Goal: Communication & Community: Connect with others

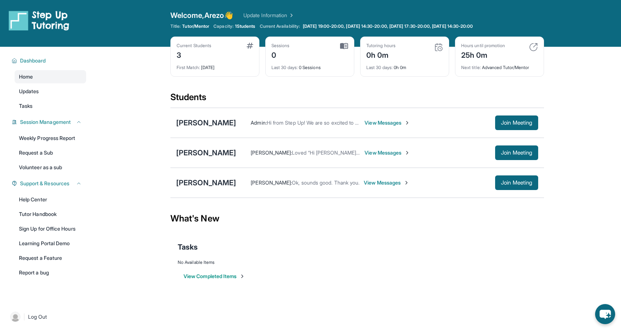
click at [288, 18] on link "Update Information" at bounding box center [268, 15] width 51 height 7
click at [289, 46] on div "Sessions" at bounding box center [281, 46] width 18 height 6
click at [63, 243] on link "Learning Portal Demo" at bounding box center [51, 243] width 72 height 13
click at [201, 126] on div "[PERSON_NAME]" at bounding box center [206, 123] width 60 height 10
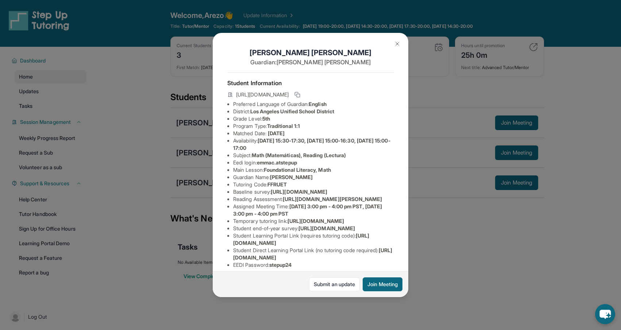
click at [394, 40] on button at bounding box center [397, 44] width 15 height 15
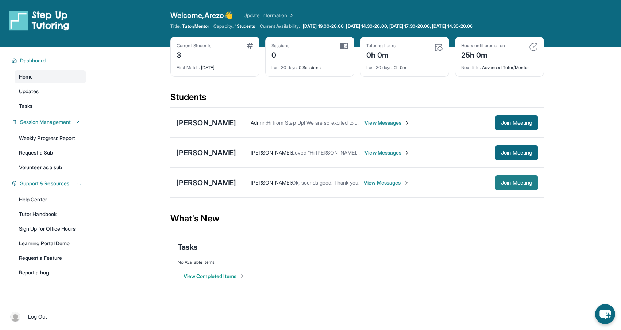
click at [503, 184] on span "Join Meeting" at bounding box center [516, 182] width 31 height 4
click at [432, 189] on div "[PERSON_NAME] : Ok, sounds good. Thank you. View Messages Join Meeting" at bounding box center [387, 182] width 302 height 15
click at [519, 186] on button "Join Meeting" at bounding box center [516, 182] width 43 height 15
click at [295, 16] on img at bounding box center [290, 15] width 7 height 7
click at [41, 107] on link "Tasks" at bounding box center [51, 105] width 72 height 13
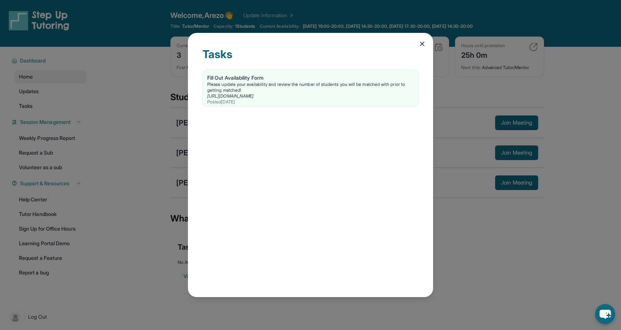
click at [424, 46] on icon at bounding box center [422, 43] width 7 height 7
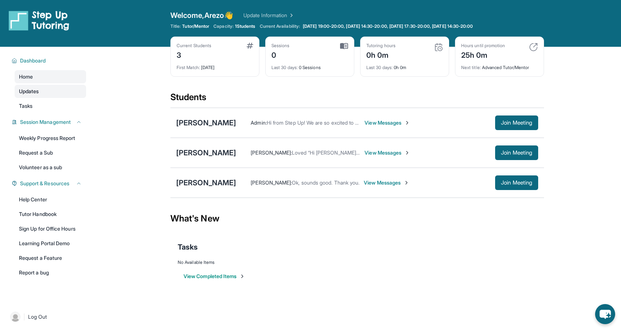
click at [30, 97] on link "Updates" at bounding box center [51, 91] width 72 height 13
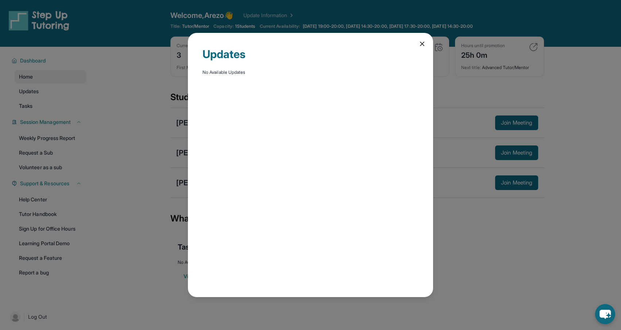
click at [422, 49] on div "Updates No Available Updates" at bounding box center [310, 165] width 245 height 264
click at [422, 41] on icon at bounding box center [422, 43] width 7 height 7
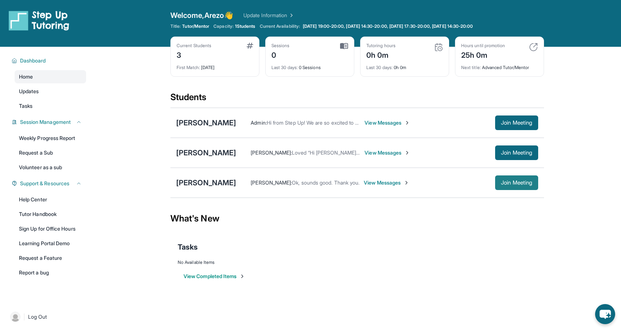
click at [498, 186] on button "Join Meeting" at bounding box center [516, 182] width 43 height 15
